Goal: Information Seeking & Learning: Learn about a topic

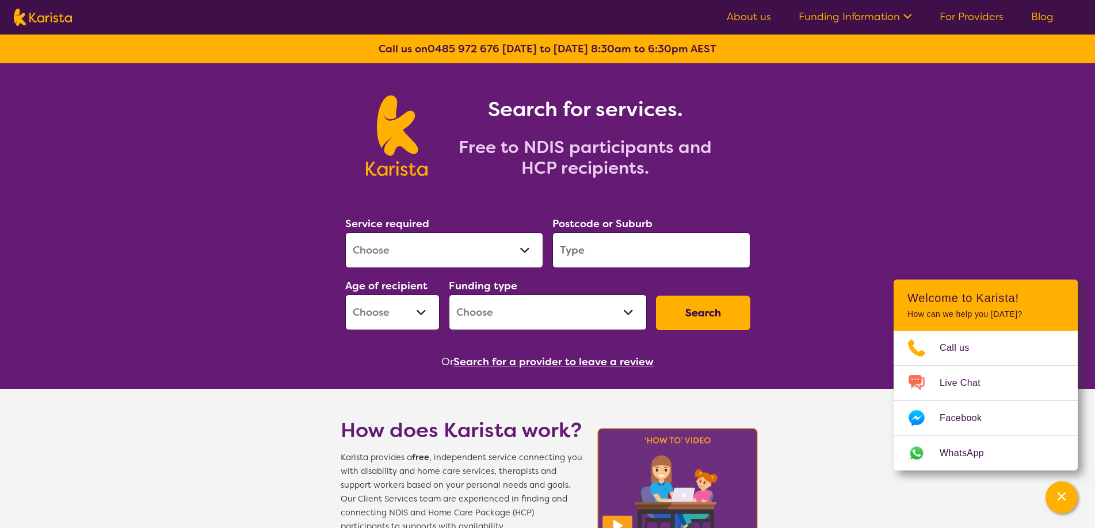
click at [345, 233] on select "Allied Health Assistant Assessment ([MEDICAL_DATA] or [MEDICAL_DATA]) Behaviour…" at bounding box center [444, 251] width 198 height 36
select select "[MEDICAL_DATA]"
click option "[MEDICAL_DATA]" at bounding box center [0, 0] width 0 height 0
click at [619, 247] on input "search" at bounding box center [652, 251] width 198 height 36
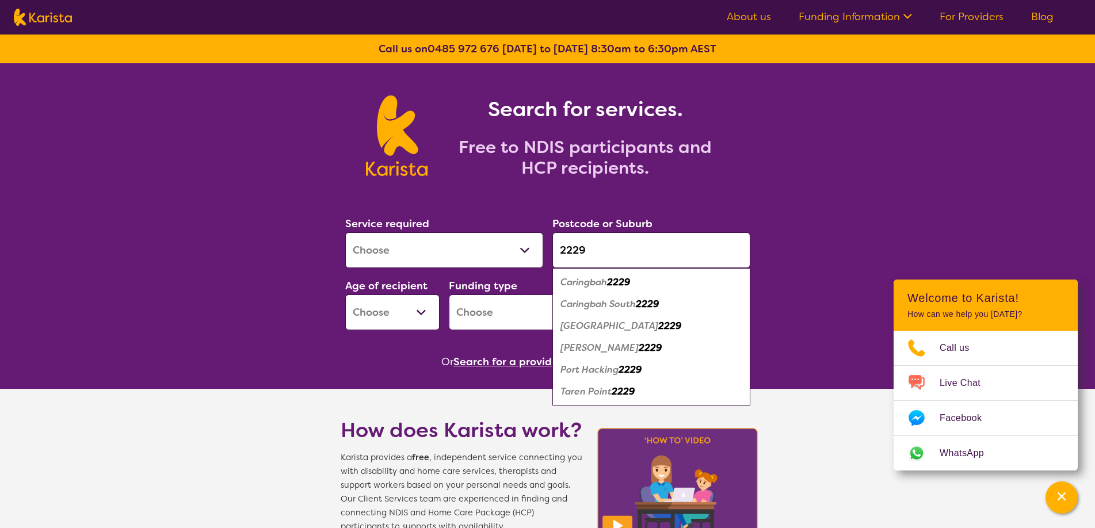
type input "2229"
click at [623, 347] on div "[PERSON_NAME] 2229" at bounding box center [651, 348] width 186 height 22
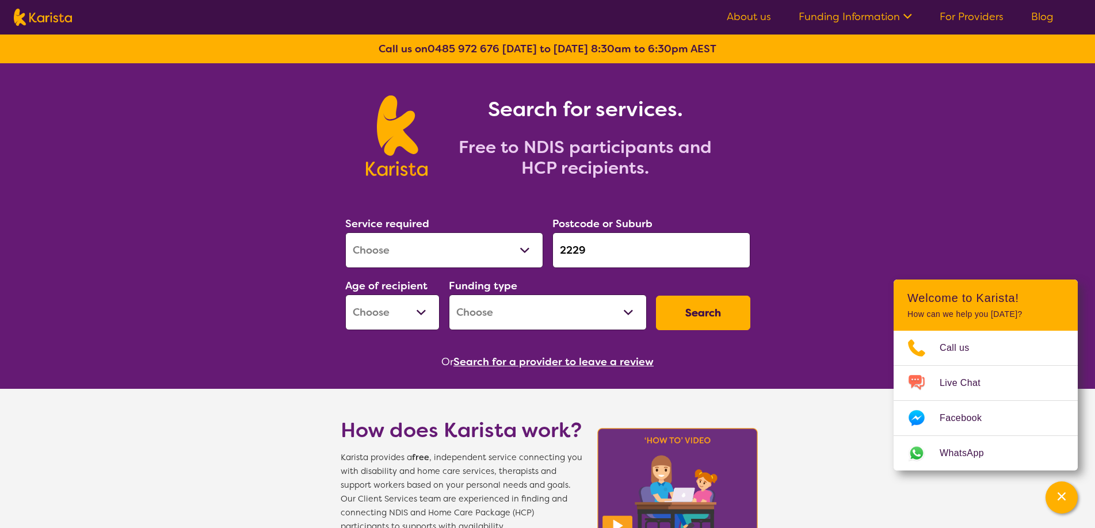
click at [345, 295] on select "Early Childhood - 0 to 9 Child - 10 to 11 Adolescent - 12 to 17 Adult - 18 to 6…" at bounding box center [392, 313] width 94 height 36
select select "AG"
click option "Aged - [DEMOGRAPHIC_DATA]+" at bounding box center [0, 0] width 0 height 0
click at [449, 295] on select "Home Care Package (HCP) National Disability Insurance Scheme (NDIS) I don't know" at bounding box center [548, 313] width 198 height 36
click option "National Disability Insurance Scheme (NDIS)" at bounding box center [0, 0] width 0 height 0
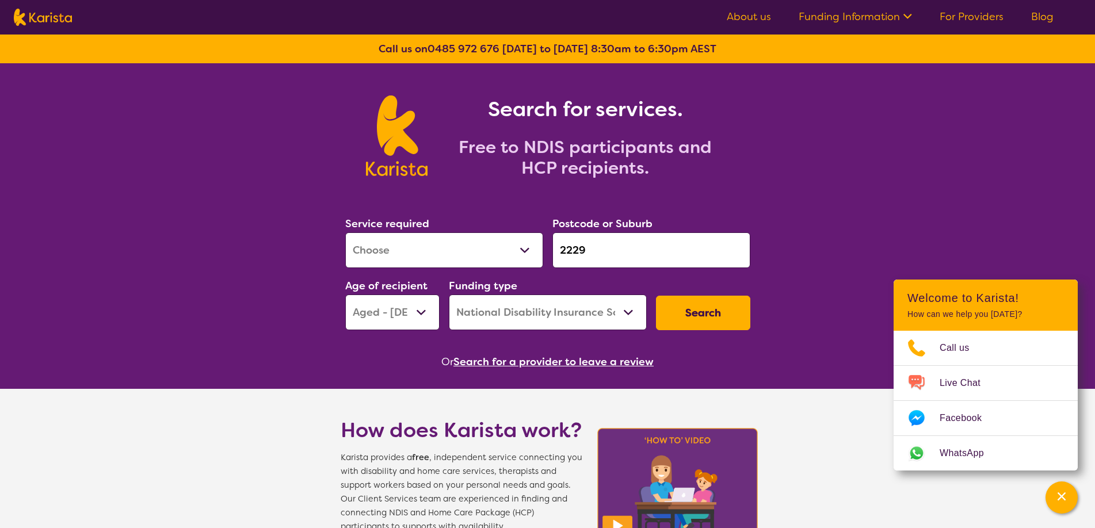
click at [449, 295] on select "Home Care Package (HCP) National Disability Insurance Scheme (NDIS) I don't know" at bounding box center [548, 313] width 198 height 36
select select "i-don-t-know"
click option "I don't know" at bounding box center [0, 0] width 0 height 0
click at [692, 311] on button "Search" at bounding box center [703, 313] width 94 height 35
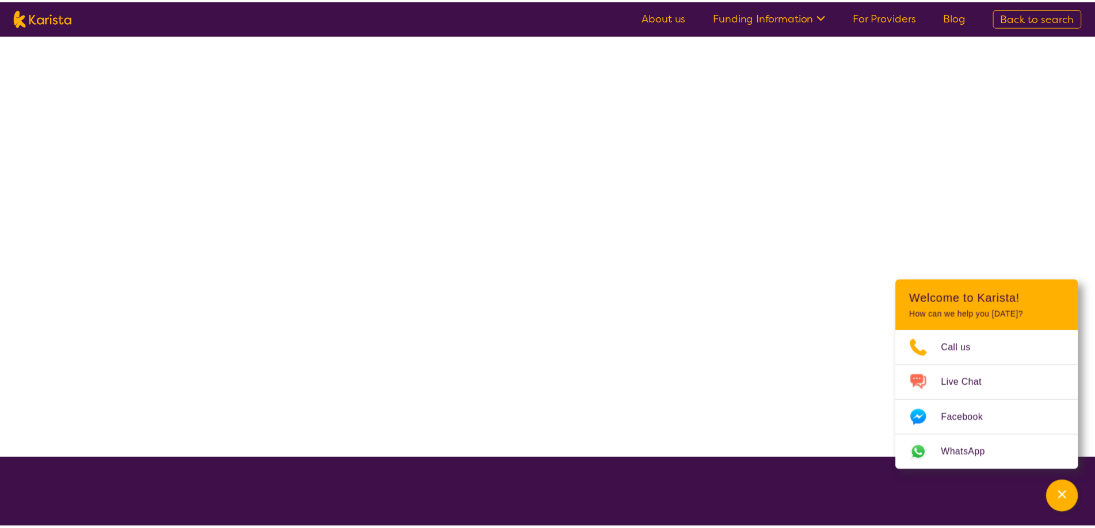
select select "[MEDICAL_DATA]"
select select "AG"
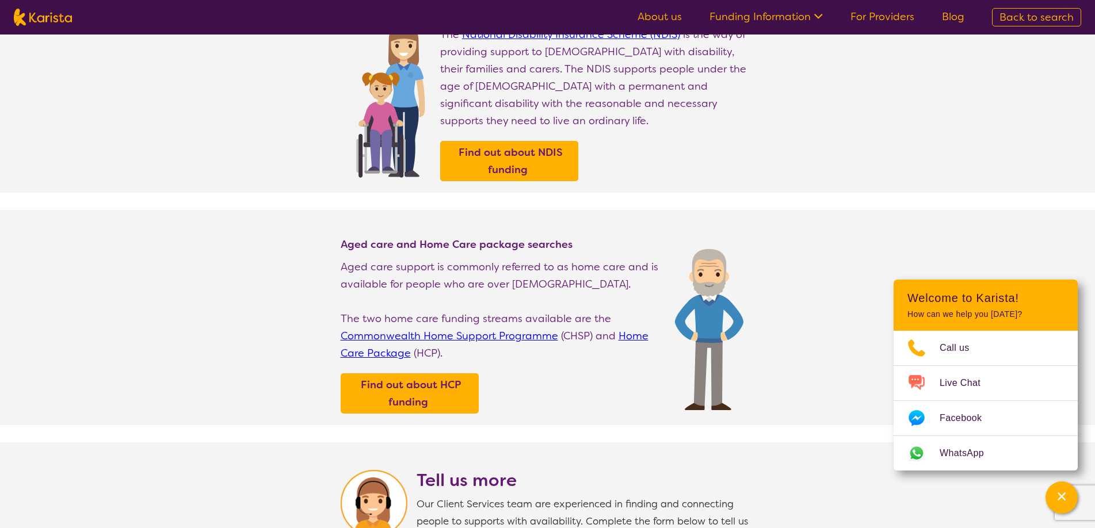
scroll to position [117, 0]
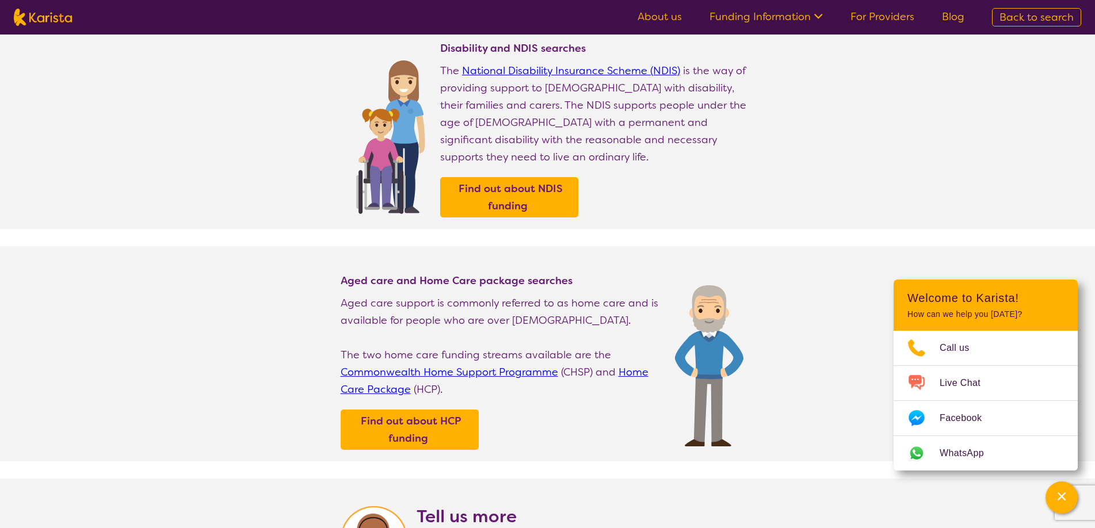
select select "[MEDICAL_DATA]"
select select "AG"
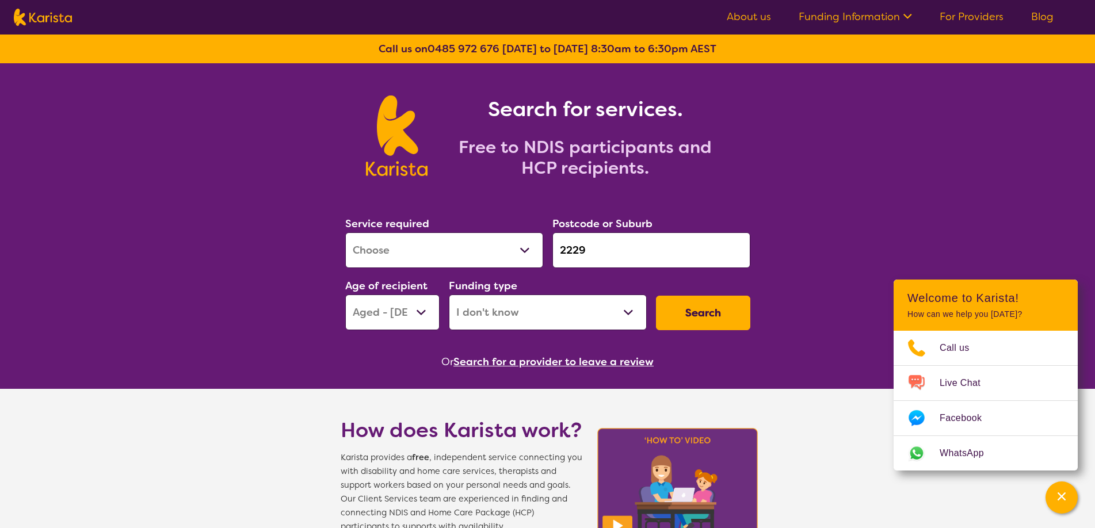
click at [631, 311] on select "Home Care Package (HCP) National Disability Insurance Scheme (NDIS) I don't know" at bounding box center [548, 313] width 198 height 36
select select "NDIS"
click option "National Disability Insurance Scheme (NDIS)" at bounding box center [0, 0] width 0 height 0
click at [679, 310] on button "Search" at bounding box center [703, 313] width 94 height 35
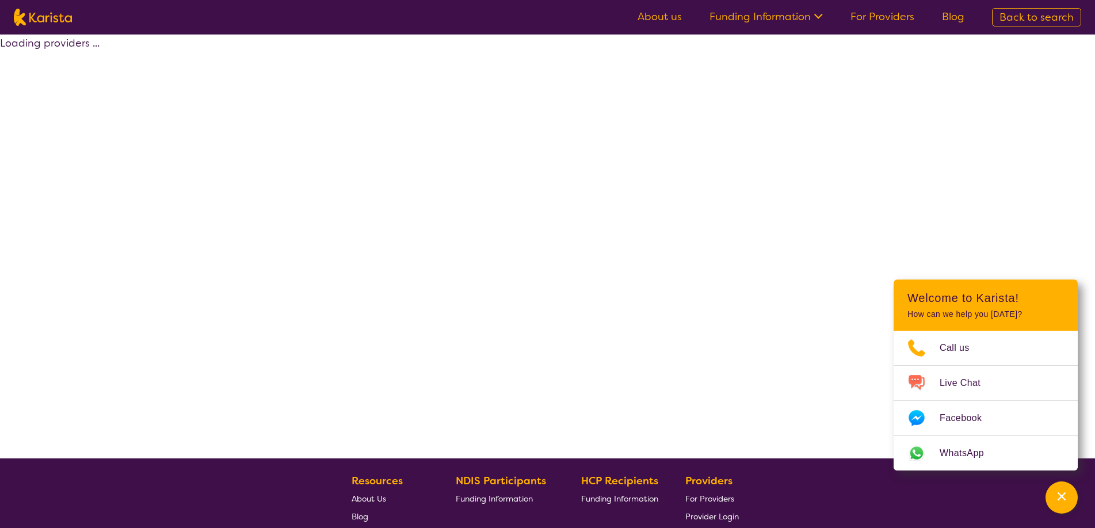
select select "by_score"
